Goal: Check status: Check status

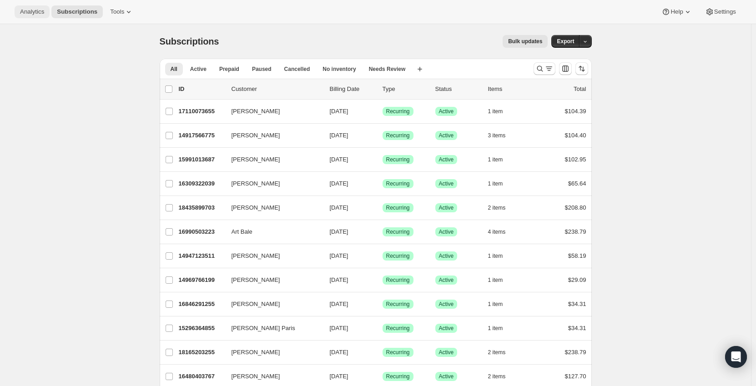
click at [35, 8] on span "Analytics" at bounding box center [32, 11] width 24 height 7
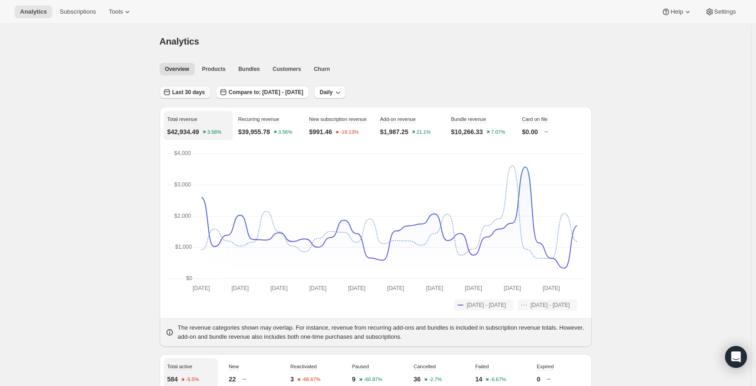
click at [201, 91] on span "Last 30 days" at bounding box center [188, 92] width 33 height 7
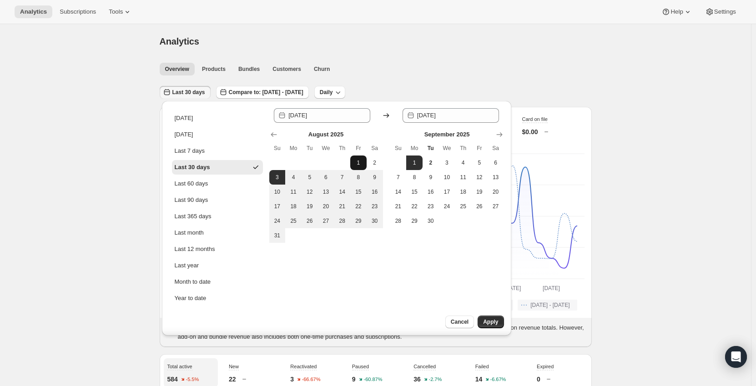
click at [362, 163] on span "1" at bounding box center [358, 162] width 9 height 7
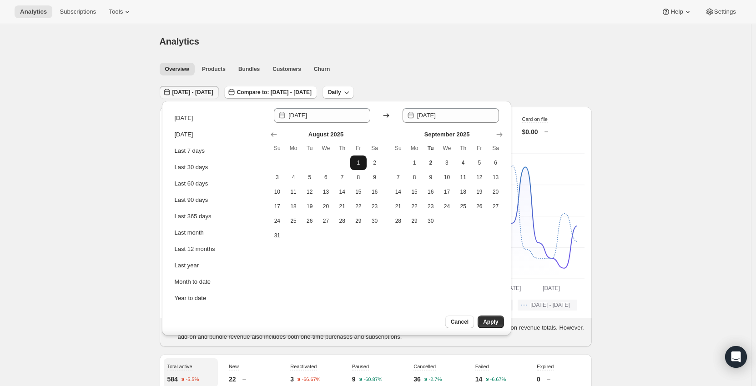
type input "[DATE]"
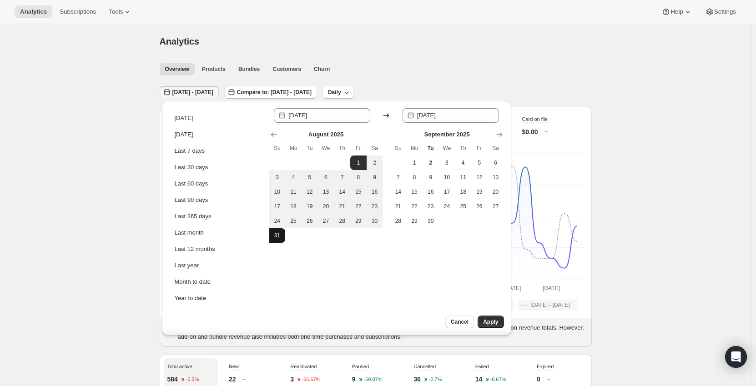
click at [273, 238] on span "31" at bounding box center [277, 235] width 9 height 7
type input "[DATE]"
click at [491, 319] on button "Apply" at bounding box center [491, 322] width 26 height 13
